Goal: Task Accomplishment & Management: Manage account settings

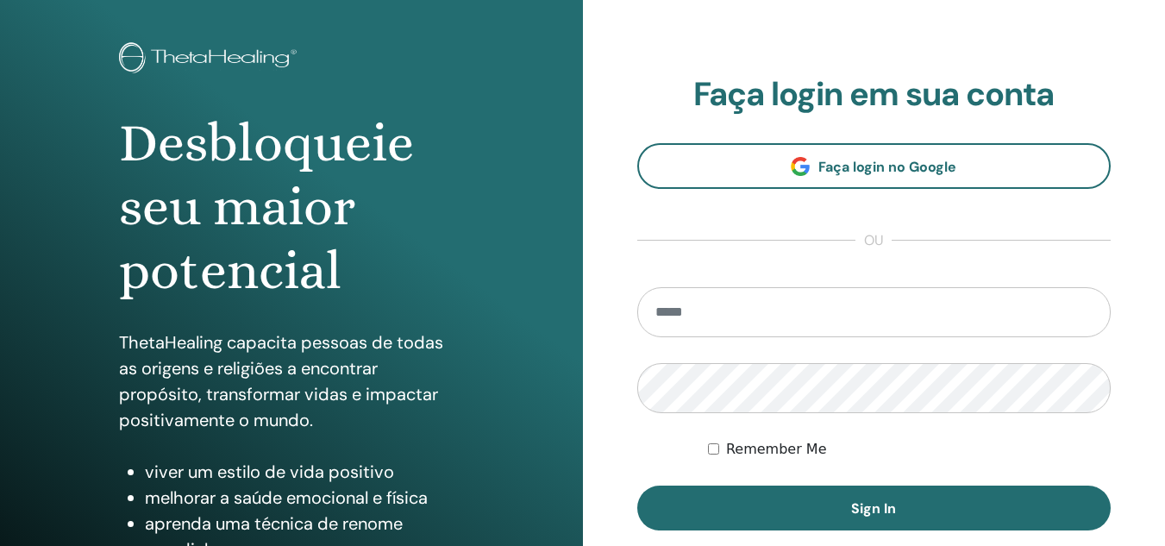
scroll to position [172, 0]
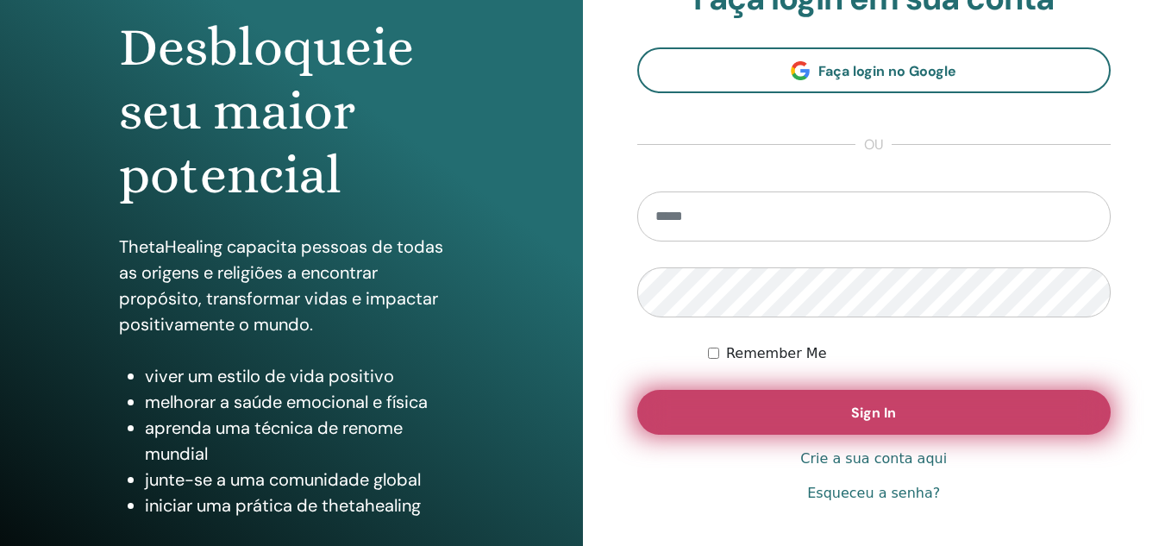
type input "**********"
click at [872, 408] on span "Sign In" at bounding box center [873, 413] width 45 height 18
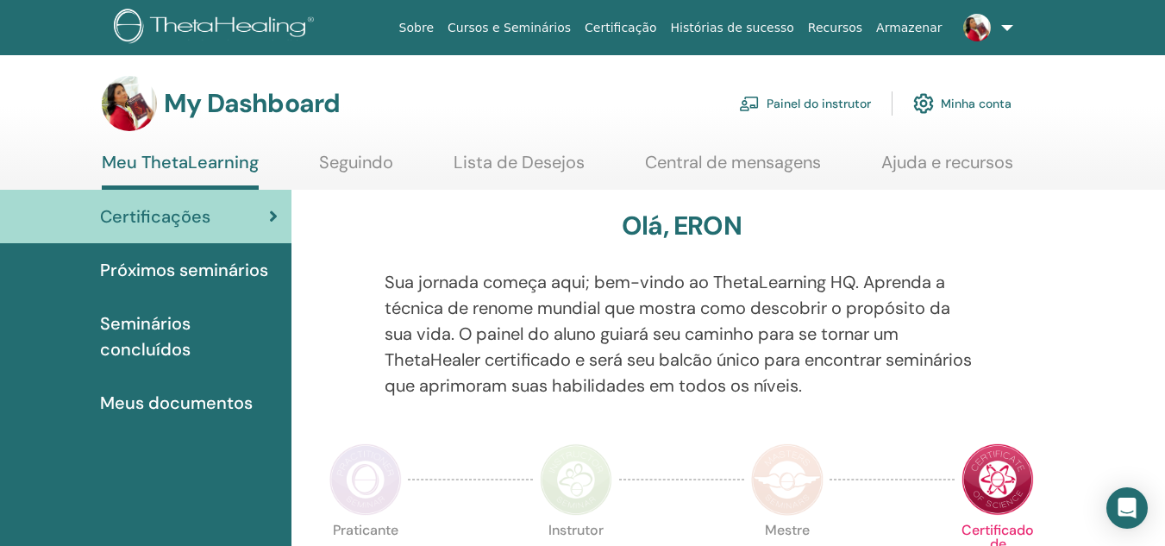
click at [145, 332] on span "Seminários concluídos" at bounding box center [189, 336] width 178 height 52
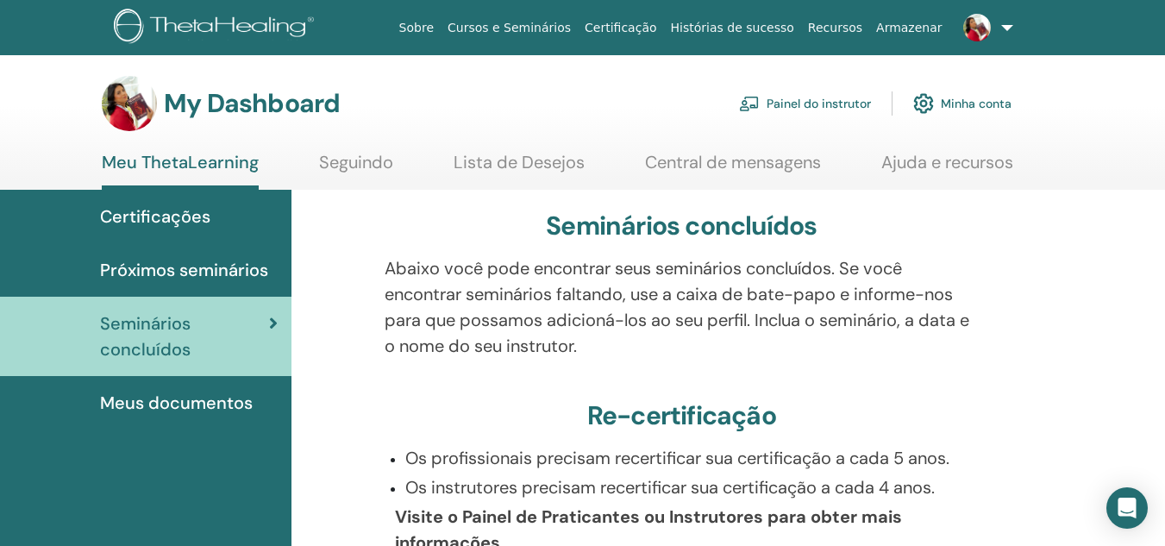
click at [170, 210] on span "Certificações" at bounding box center [155, 216] width 110 height 26
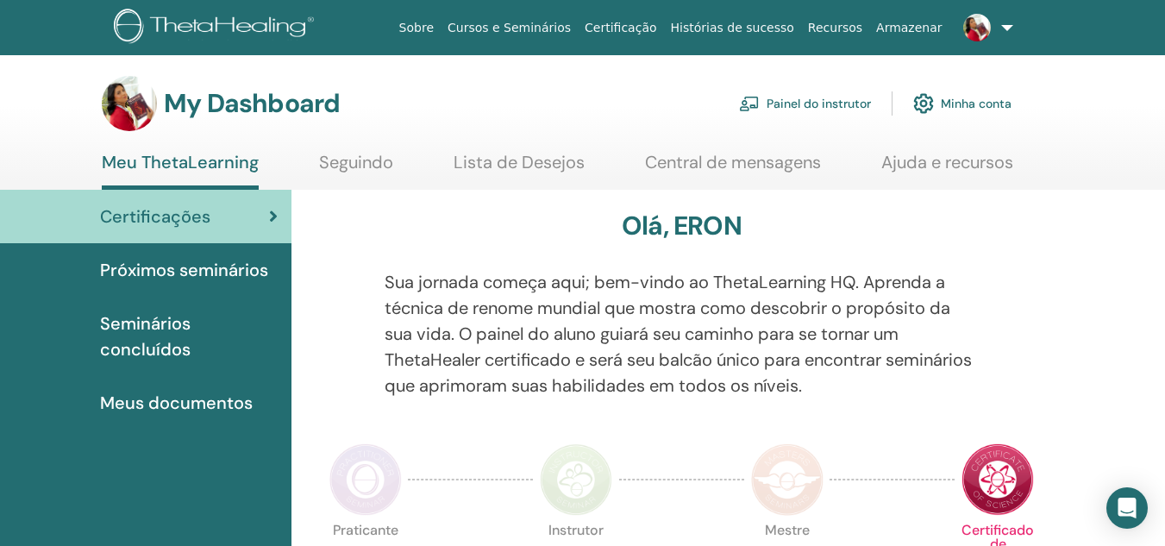
click at [347, 160] on link "Seguindo" at bounding box center [356, 169] width 74 height 34
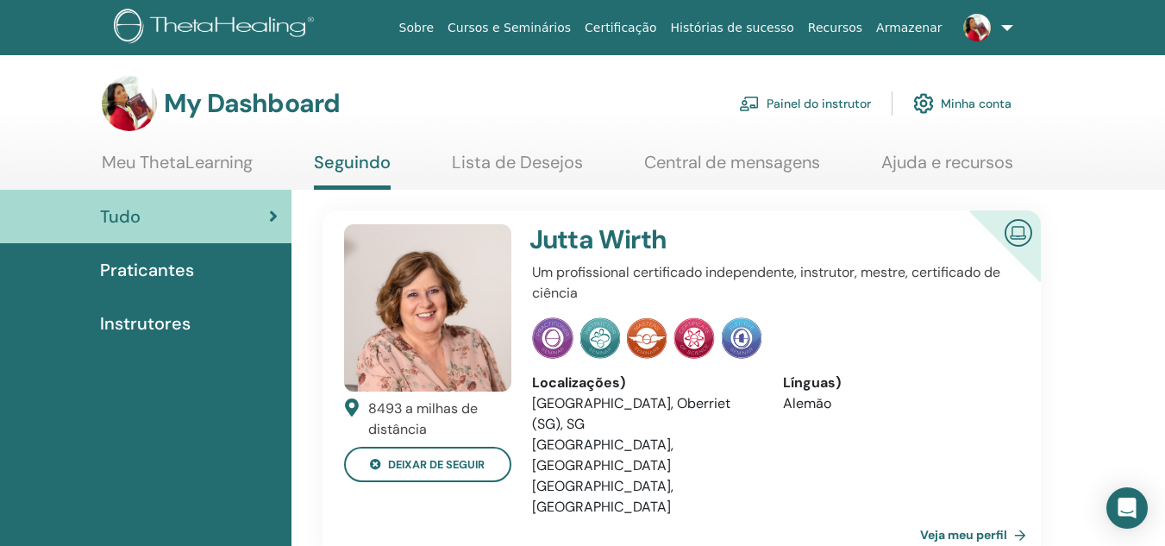
click at [549, 162] on link "Lista de Desejos" at bounding box center [517, 169] width 131 height 34
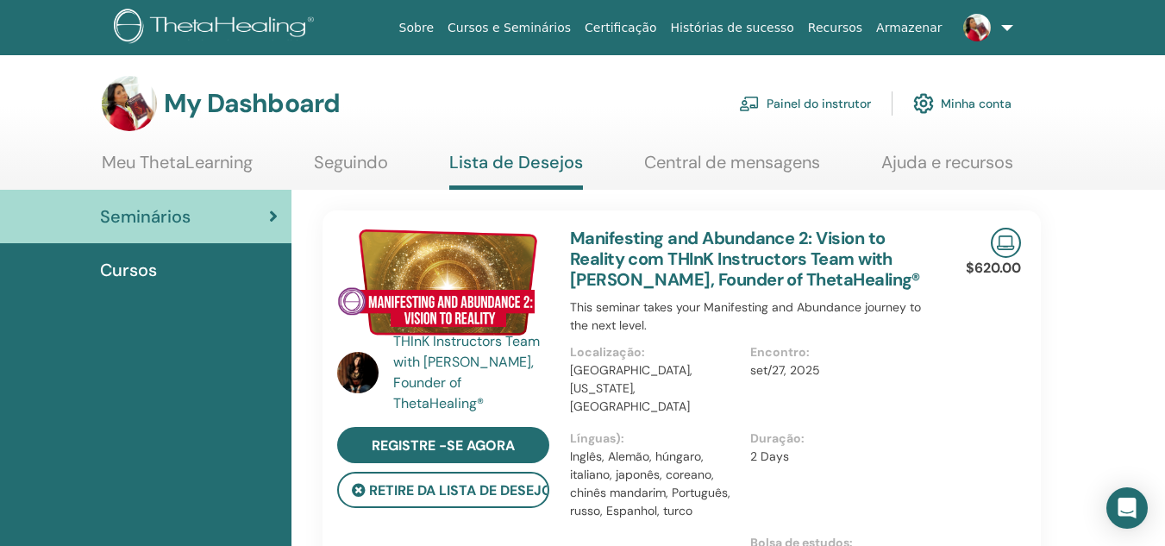
click at [704, 160] on link "Central de mensagens" at bounding box center [732, 169] width 176 height 34
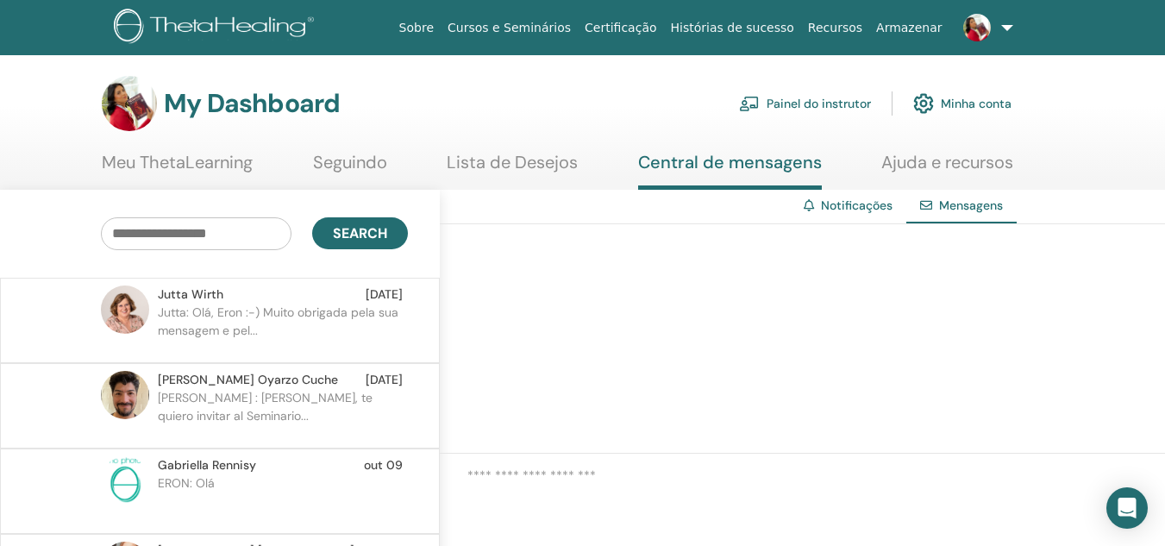
click at [226, 395] on p "David Germán : Estimada Eron, te quiero invitar al Seminario..." at bounding box center [283, 415] width 250 height 52
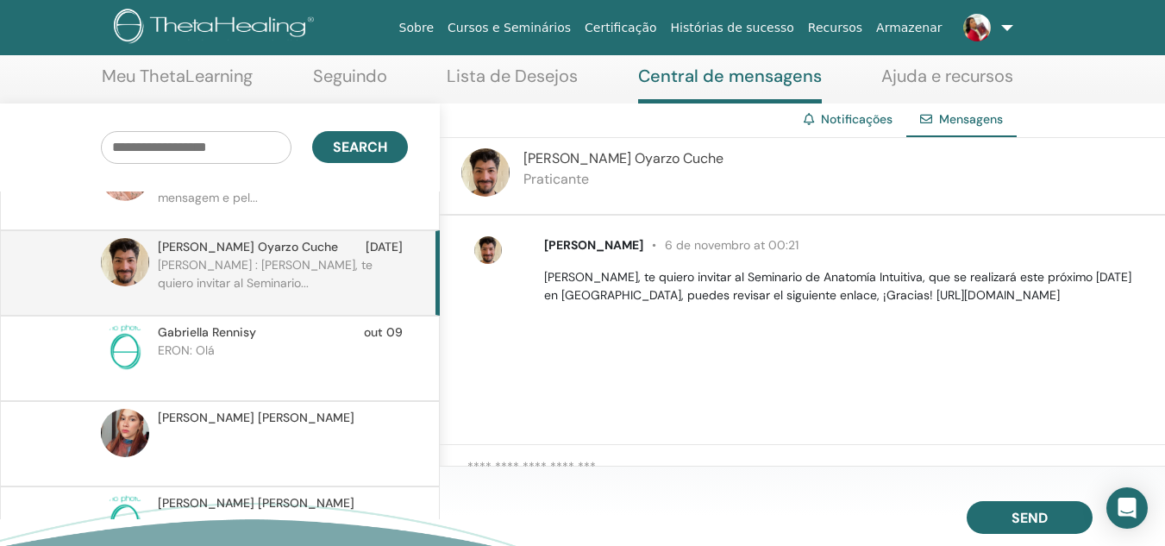
scroll to position [86, 0]
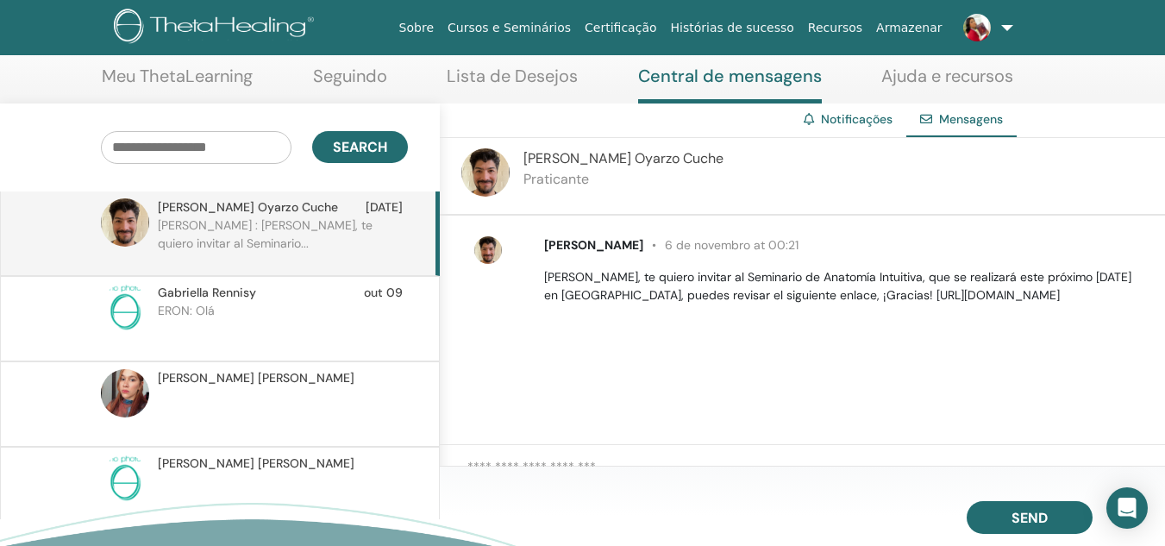
click at [197, 391] on p at bounding box center [283, 413] width 250 height 52
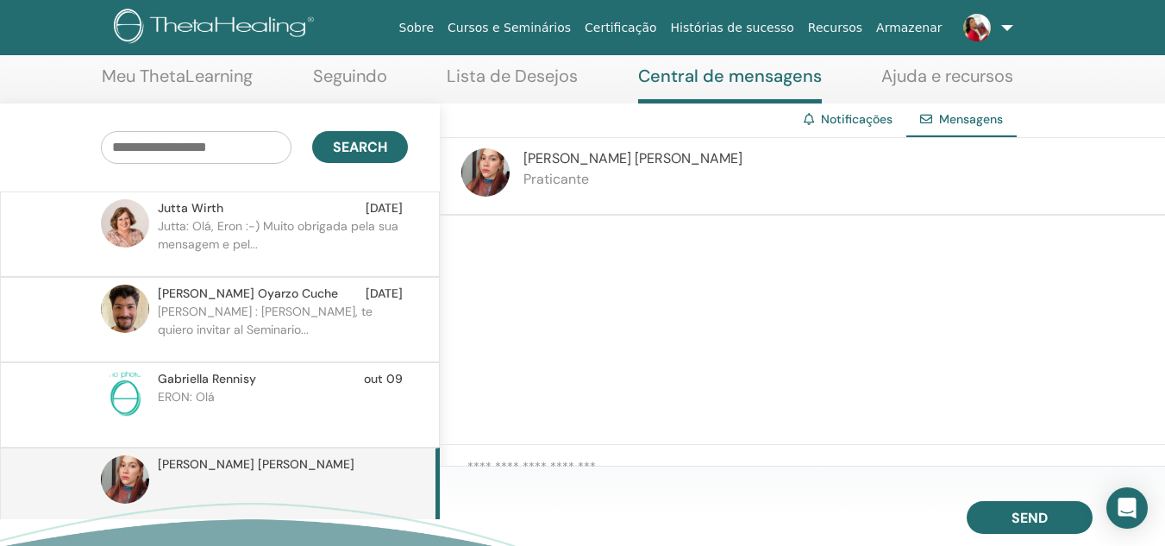
click at [941, 83] on link "Ajuda e recursos" at bounding box center [947, 83] width 132 height 34
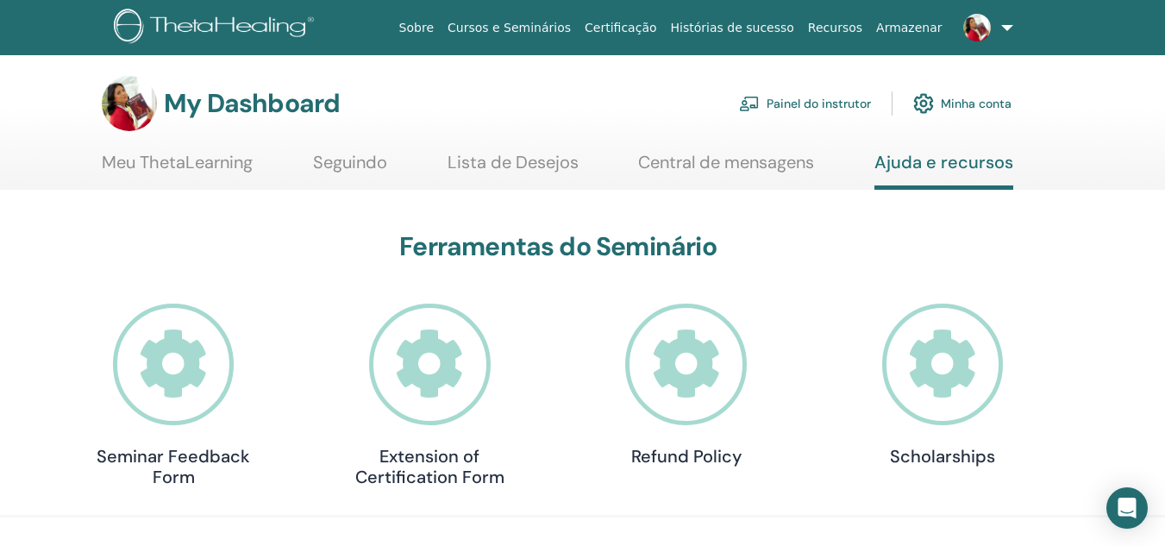
click at [145, 112] on img at bounding box center [129, 103] width 55 height 55
click at [959, 100] on link "Minha conta" at bounding box center [962, 103] width 98 height 38
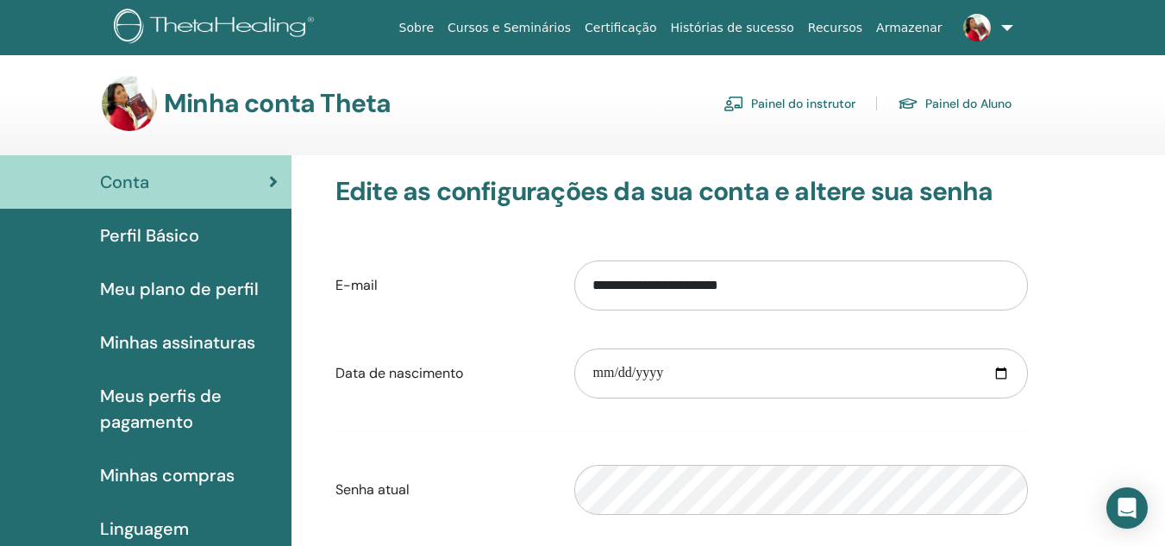
click at [166, 230] on span "Perfil Básico" at bounding box center [149, 235] width 99 height 26
